Goal: Task Accomplishment & Management: Use online tool/utility

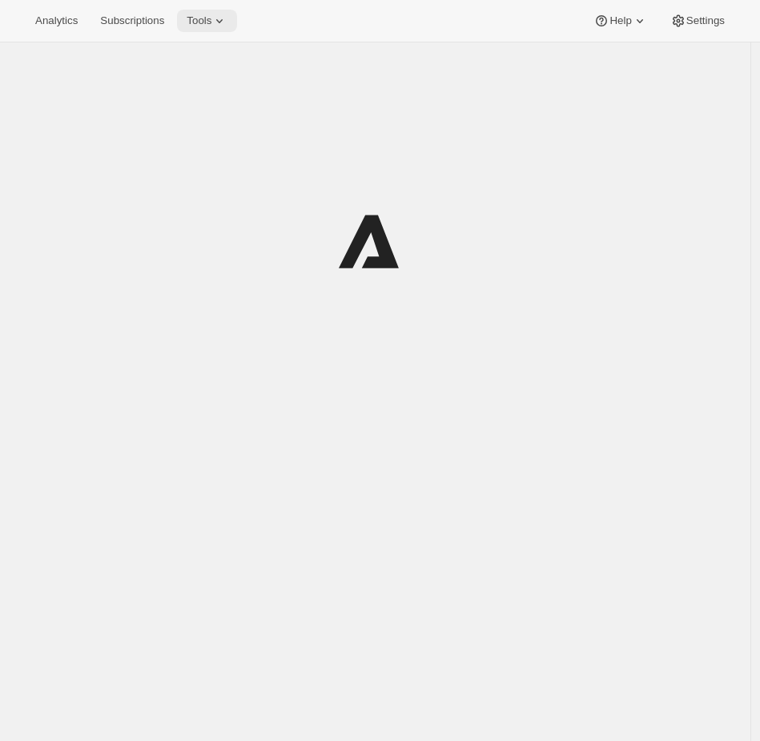
click at [227, 14] on icon at bounding box center [219, 21] width 16 height 16
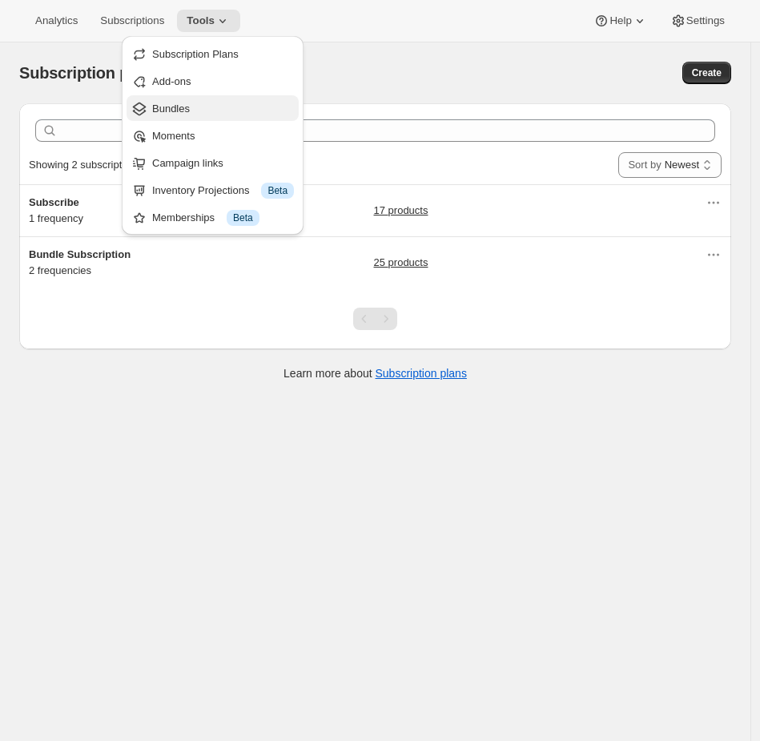
click at [183, 107] on span "Bundles" at bounding box center [171, 108] width 38 height 12
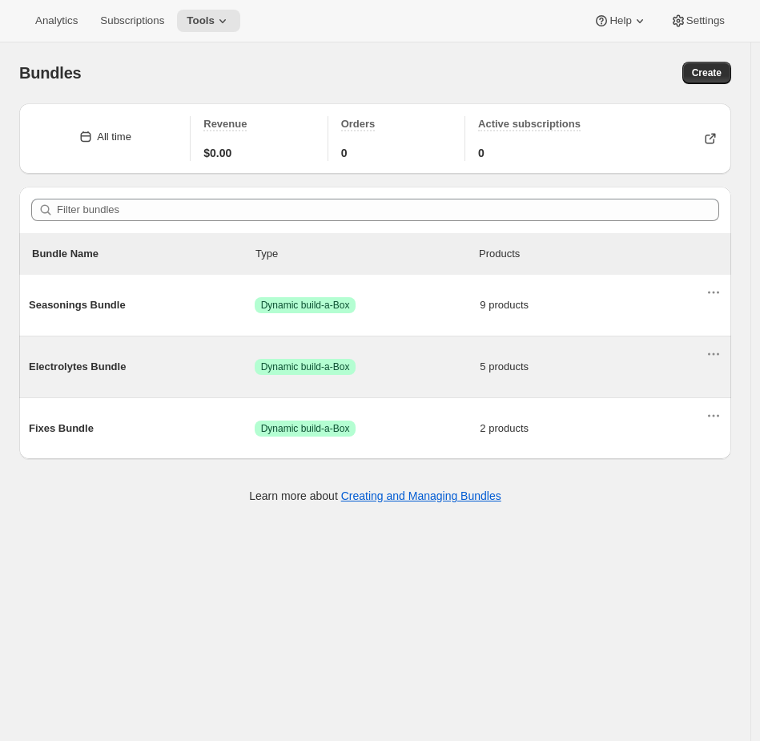
click at [408, 379] on div "Electrolytes Bundle Success Dynamic build-a-Box 5 products" at bounding box center [367, 367] width 676 height 42
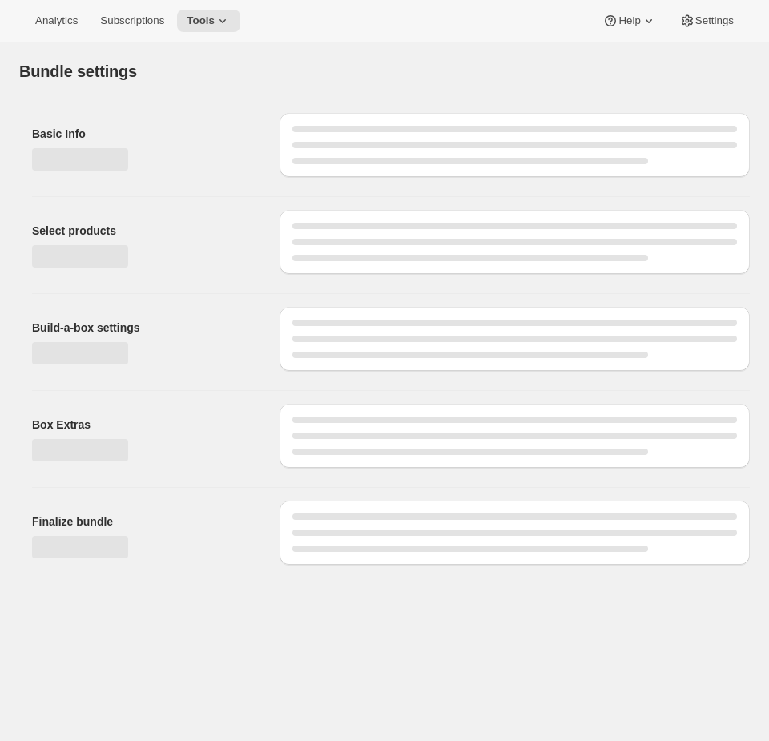
type input "Electrolytes Bundle"
radio input "true"
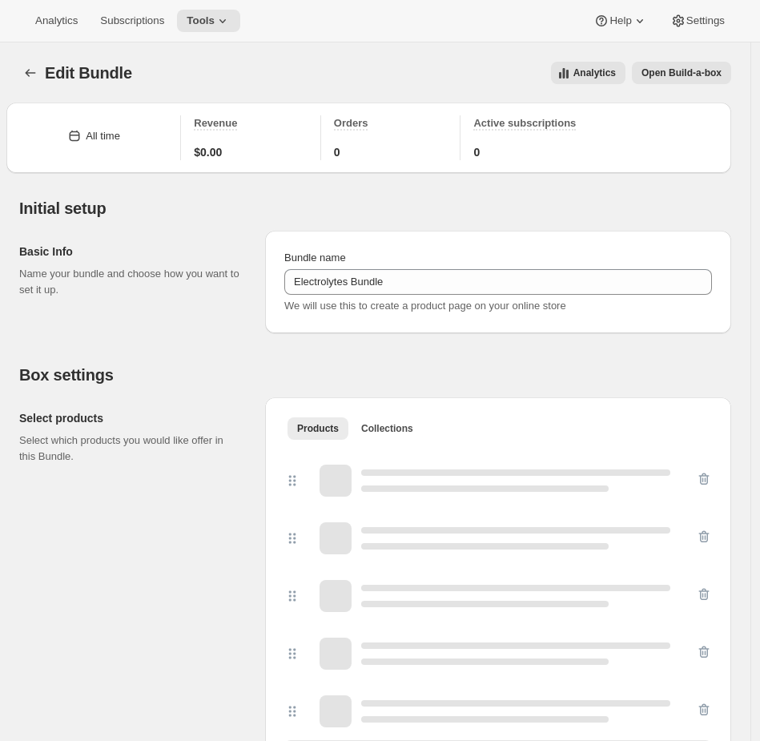
click at [685, 66] on button "Open Build-a-box" at bounding box center [681, 73] width 99 height 22
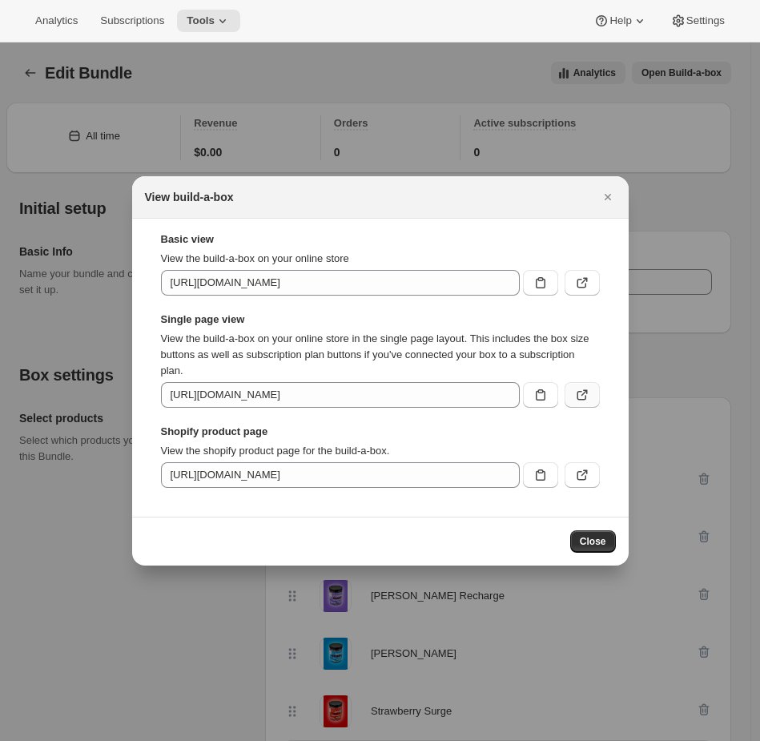
click at [583, 394] on icon ":r35:" at bounding box center [582, 395] width 16 height 16
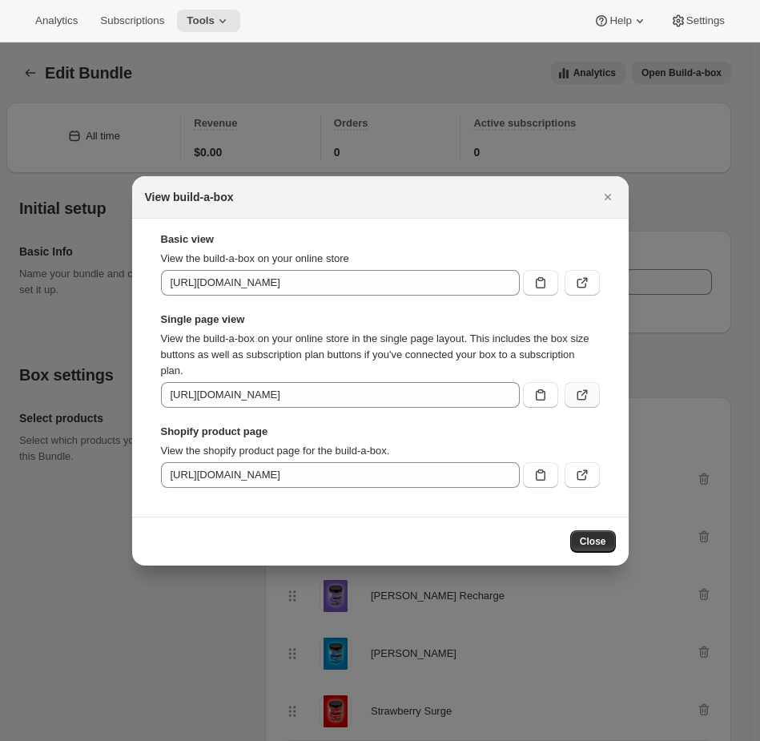
click at [590, 394] on button ":r35:" at bounding box center [581, 395] width 35 height 26
